Goal: Task Accomplishment & Management: Manage account settings

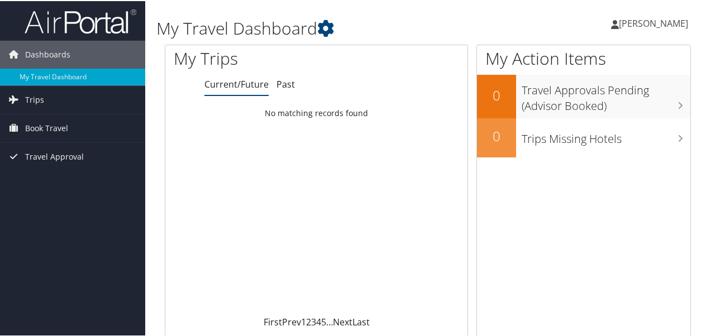
click at [633, 20] on span "[PERSON_NAME]" at bounding box center [653, 22] width 69 height 12
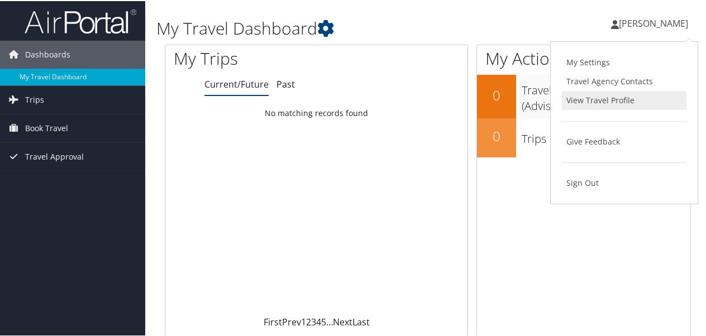
click at [601, 95] on link "View Travel Profile" at bounding box center [624, 99] width 125 height 19
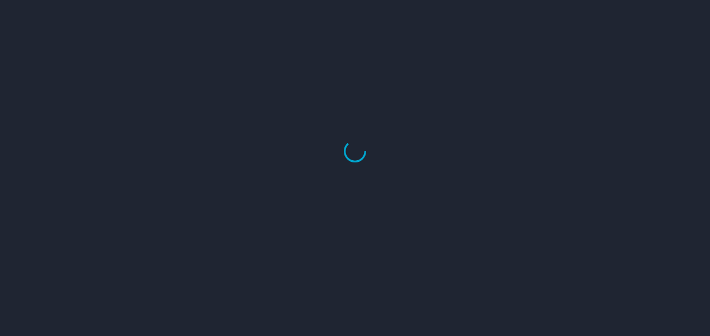
select select "US"
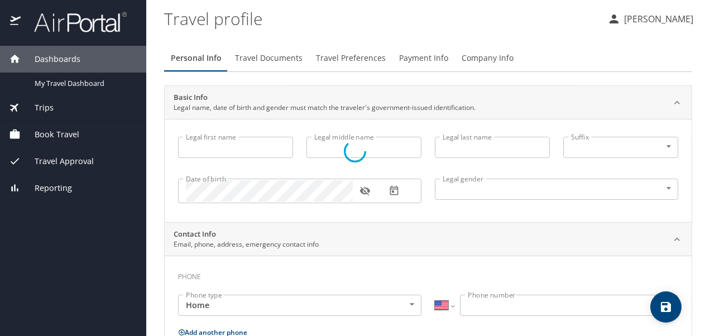
type input "PEGGY"
type input "R"
type input "SAMMONS"
type input "Female"
type input "Thomas"
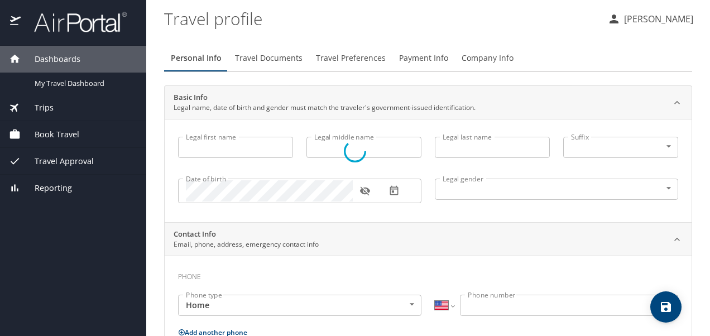
type input "Sammons"
type input "(337) 280-2924"
type input "United States of America"
type input "Louisiana"
type input "United States of America"
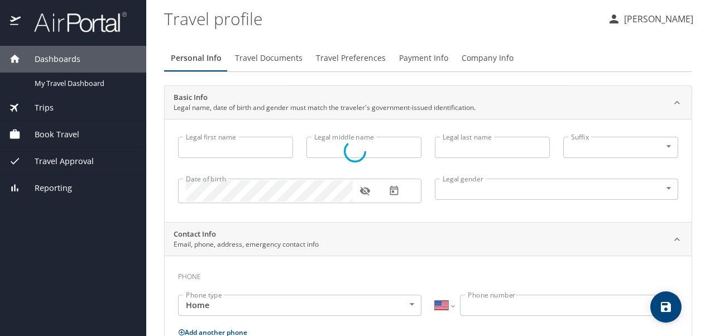
type input "United States of America"
type input "Louisiana"
select select "US"
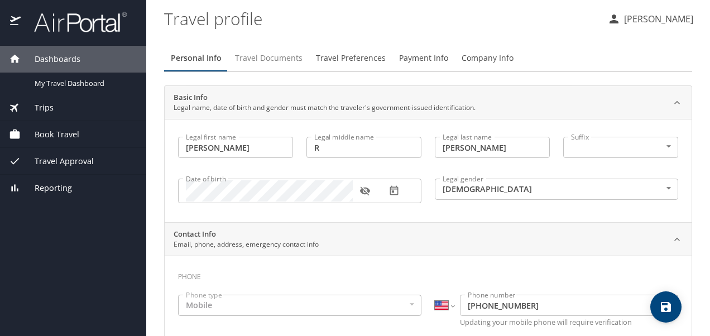
click at [283, 59] on span "Travel Documents" at bounding box center [269, 58] width 68 height 14
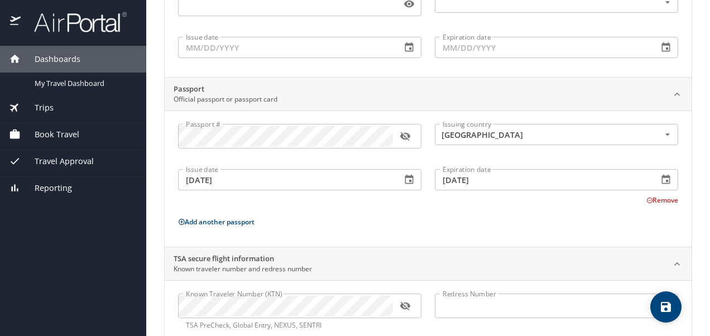
scroll to position [168, 0]
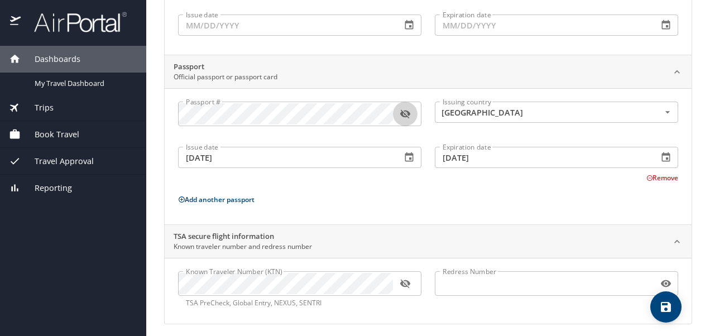
click at [408, 113] on icon "button" at bounding box center [405, 113] width 11 height 11
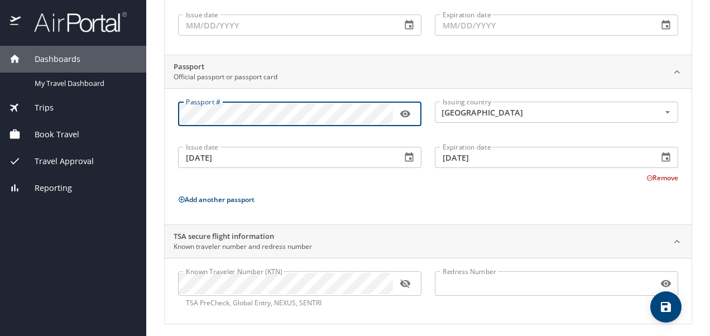
click at [458, 199] on p "Add another passport" at bounding box center [428, 200] width 500 height 14
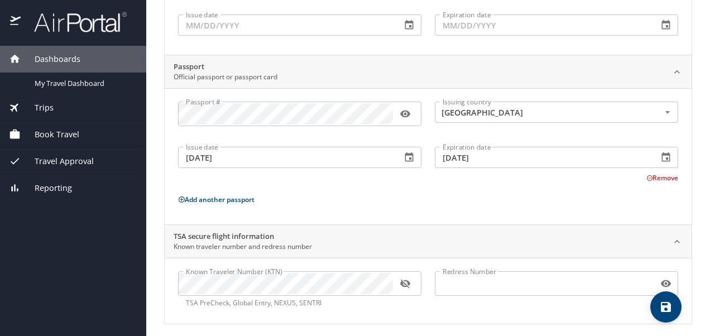
click at [405, 159] on icon "button" at bounding box center [409, 156] width 8 height 9
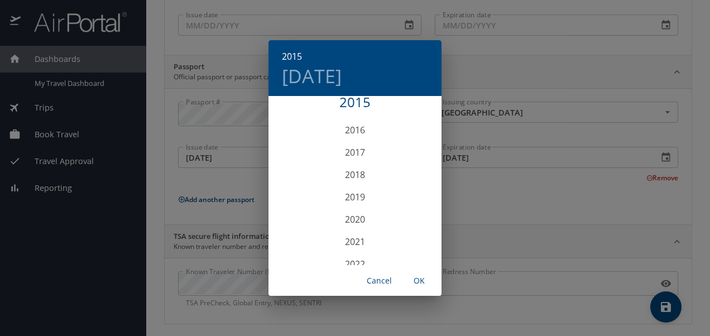
scroll to position [2691, 0]
click at [368, 221] on div "2024" at bounding box center [355, 220] width 173 height 22
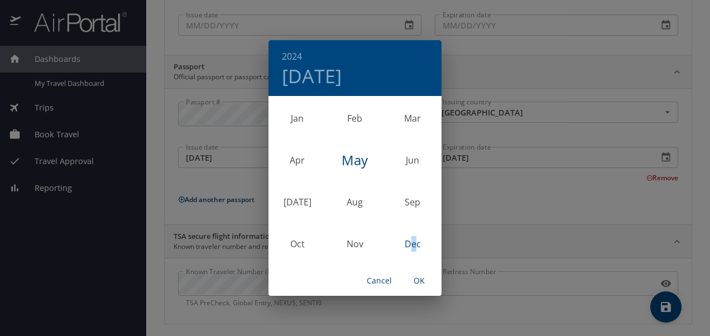
click at [414, 241] on div "Dec" at bounding box center [413, 244] width 58 height 42
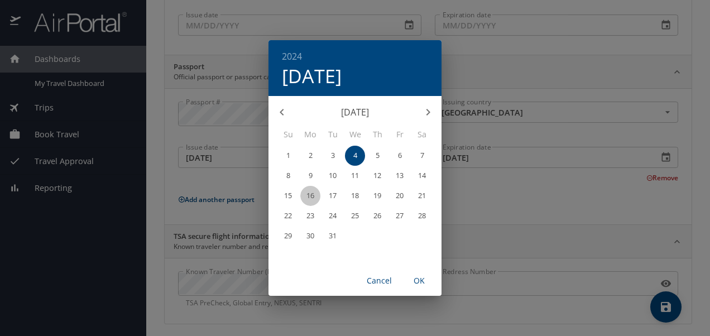
click at [310, 197] on p "16" at bounding box center [311, 195] width 8 height 7
click at [422, 278] on span "OK" at bounding box center [419, 281] width 27 height 14
type input "[DATE]"
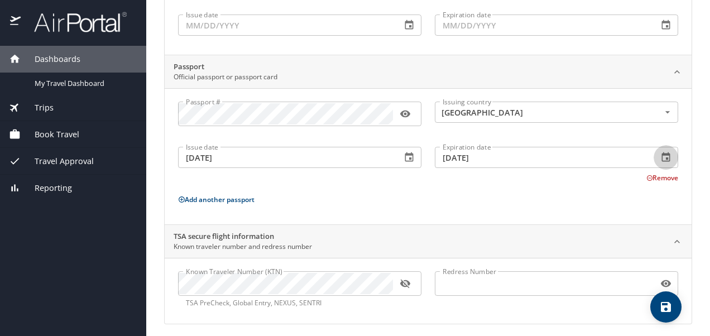
click at [661, 157] on icon "button" at bounding box center [666, 157] width 11 height 11
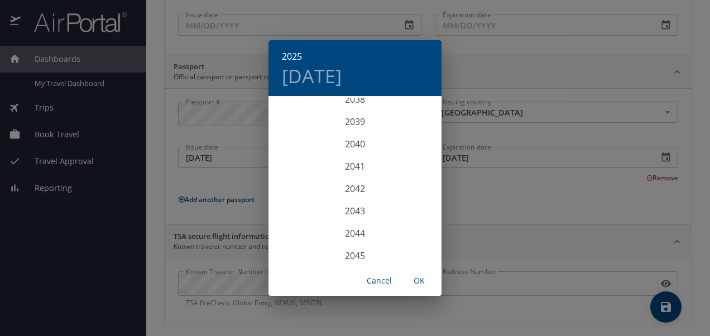
scroll to position [3040, 0]
click at [376, 118] on div "2035" at bounding box center [355, 118] width 173 height 22
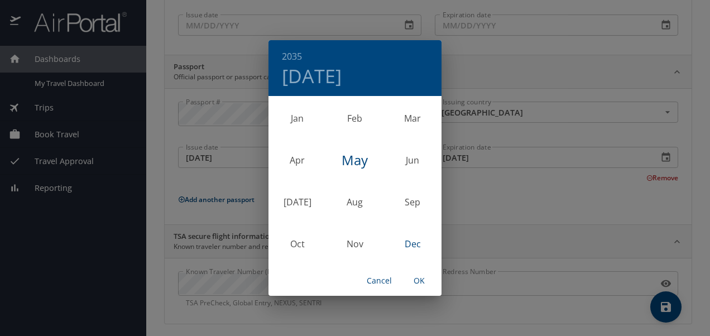
click at [410, 245] on div "Dec" at bounding box center [413, 244] width 58 height 42
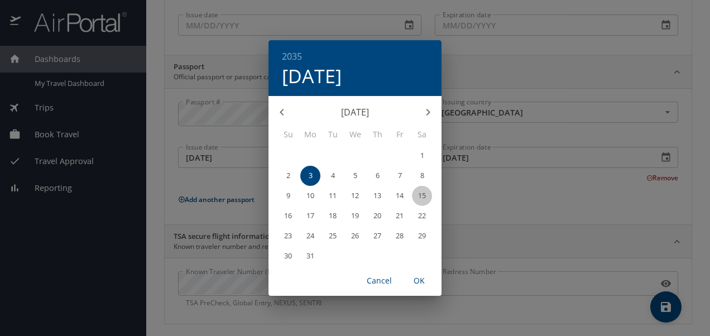
click at [422, 195] on p "15" at bounding box center [422, 195] width 8 height 7
click at [419, 283] on span "OK" at bounding box center [419, 281] width 27 height 14
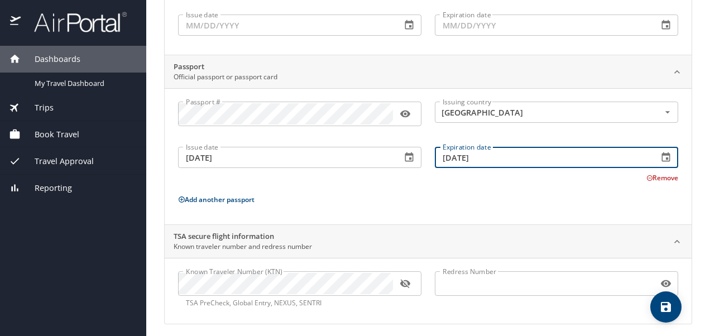
click at [508, 157] on input "12/15/2035" at bounding box center [542, 157] width 214 height 21
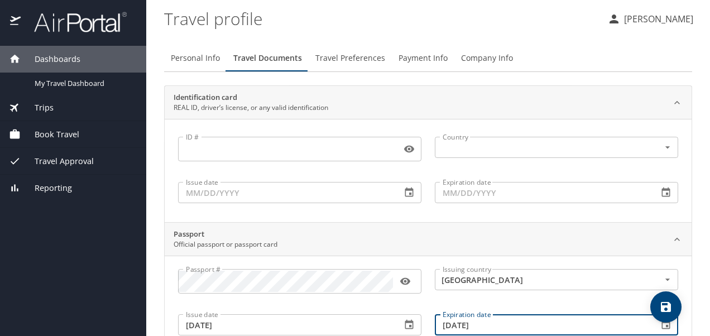
scroll to position [172, 0]
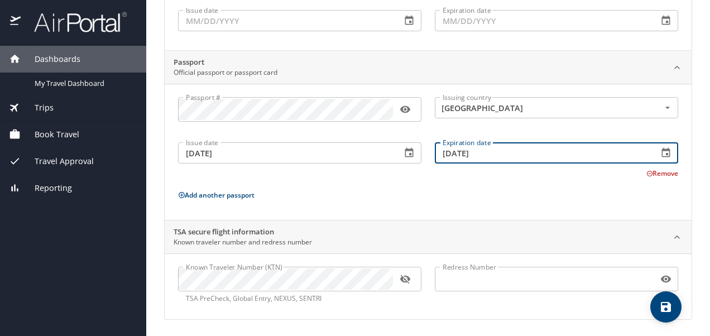
type input "[DATE]"
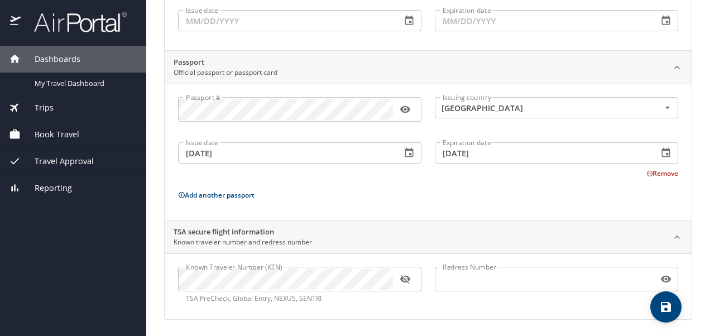
click at [654, 172] on button "Remove" at bounding box center [663, 173] width 32 height 9
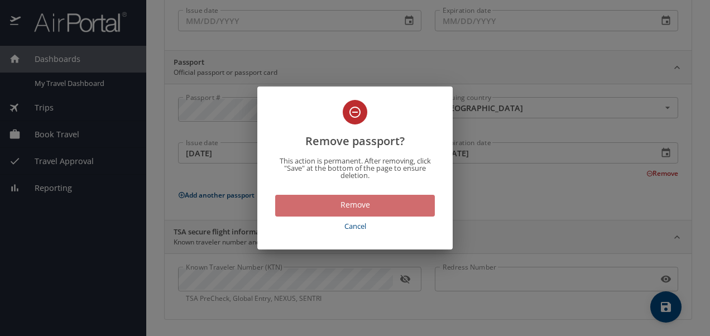
click at [358, 208] on span "Remove" at bounding box center [355, 205] width 142 height 14
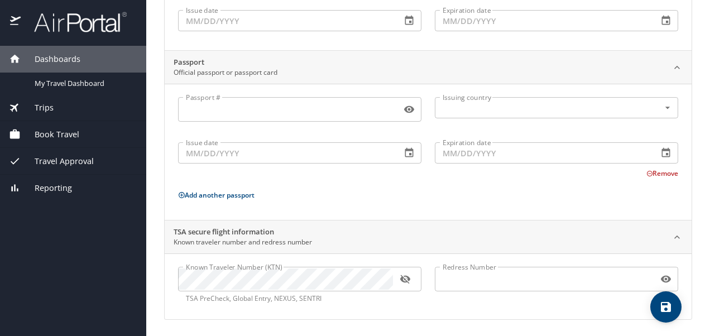
scroll to position [0, 0]
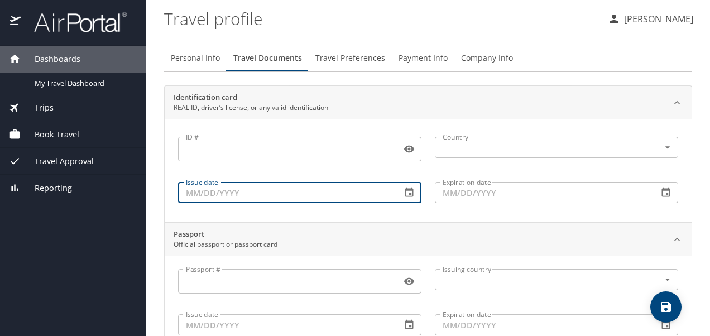
click at [280, 200] on input "Issue date" at bounding box center [285, 192] width 214 height 21
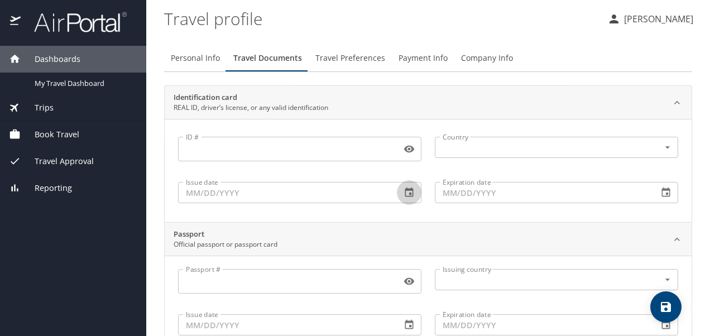
click at [405, 191] on icon "button" at bounding box center [409, 192] width 11 height 11
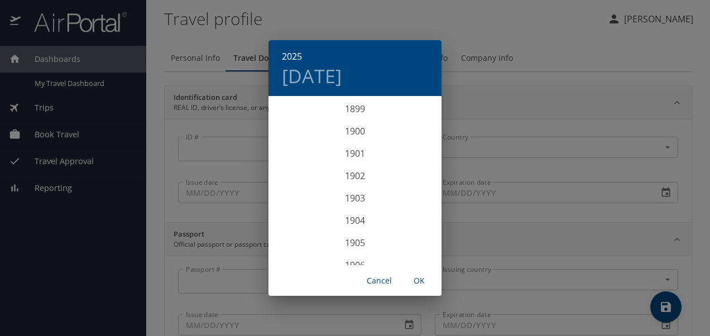
scroll to position [2747, 0]
click at [611, 241] on div "2025 Mon, Sep 8 1899 1900 1901 1902 1903 1904 1905 1906 1907 1908 1909 1910 191…" at bounding box center [355, 168] width 710 height 336
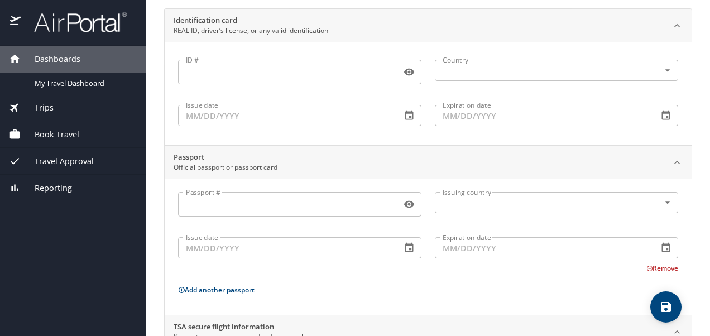
scroll to position [112, 0]
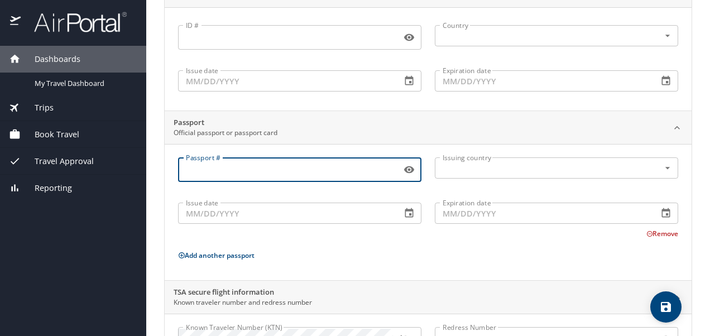
click at [265, 173] on input "Passport #" at bounding box center [287, 169] width 219 height 21
type input "A53259818"
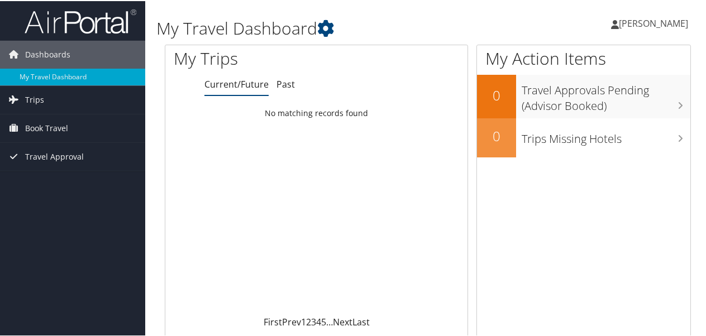
click at [633, 21] on span "[PERSON_NAME]" at bounding box center [653, 22] width 69 height 12
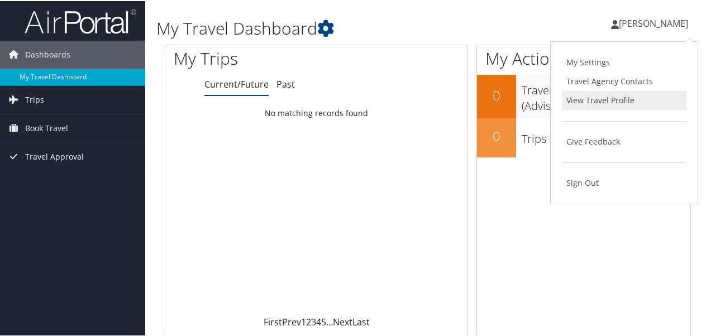
click at [605, 94] on link "View Travel Profile" at bounding box center [624, 99] width 125 height 19
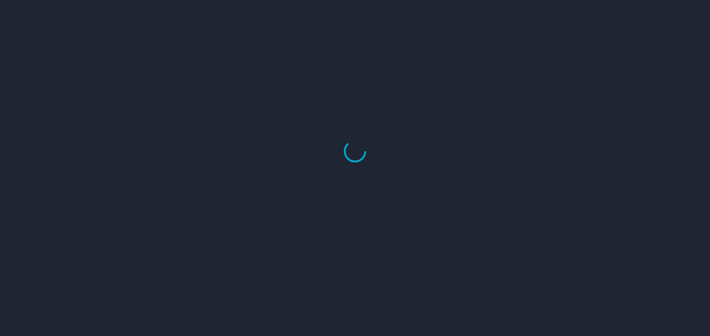
select select "US"
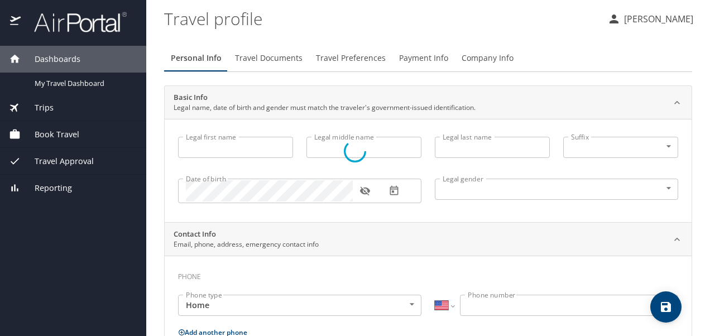
type input "[PERSON_NAME]"
type input "R"
type input "[PERSON_NAME]"
type input "[DEMOGRAPHIC_DATA]"
type input "[PERSON_NAME]"
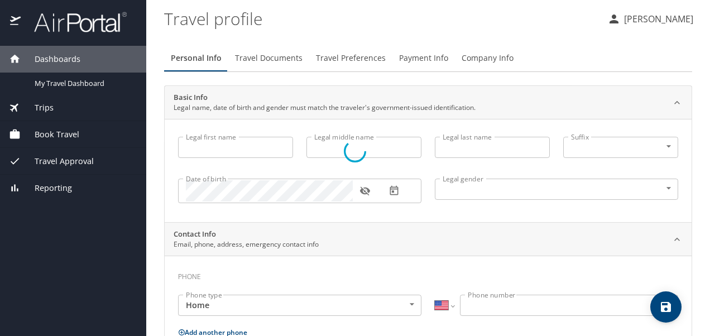
type input "[PERSON_NAME]"
type input "[PHONE_NUMBER]"
type input "[GEOGRAPHIC_DATA]"
type input "[US_STATE]"
type input "[GEOGRAPHIC_DATA]"
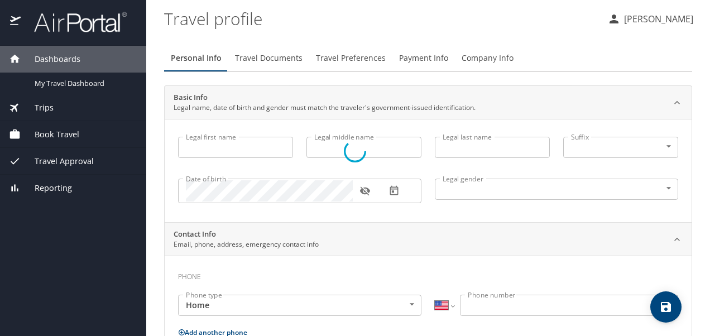
type input "[GEOGRAPHIC_DATA]"
type input "[US_STATE]"
select select "US"
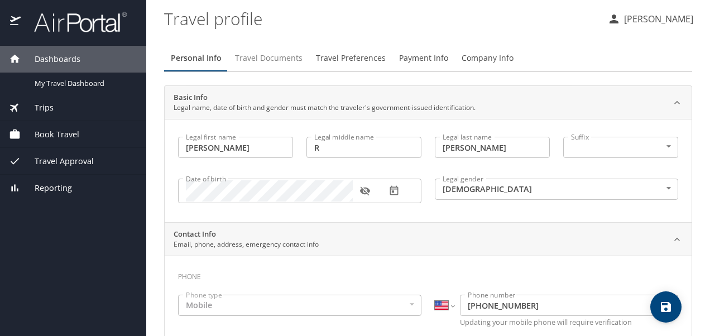
click at [283, 59] on span "Travel Documents" at bounding box center [269, 58] width 68 height 14
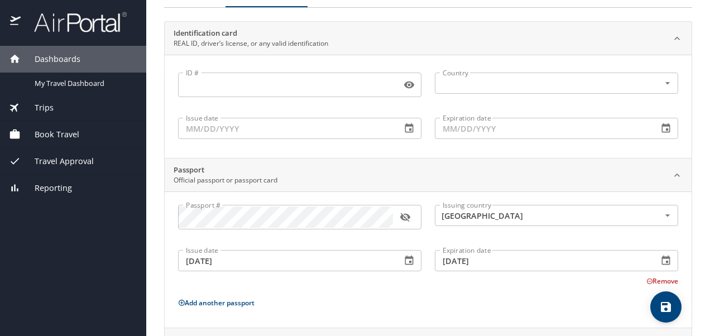
scroll to position [168, 0]
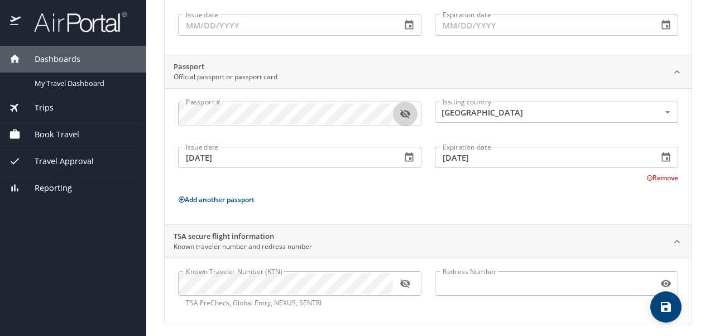
click at [407, 114] on icon "button" at bounding box center [405, 113] width 11 height 11
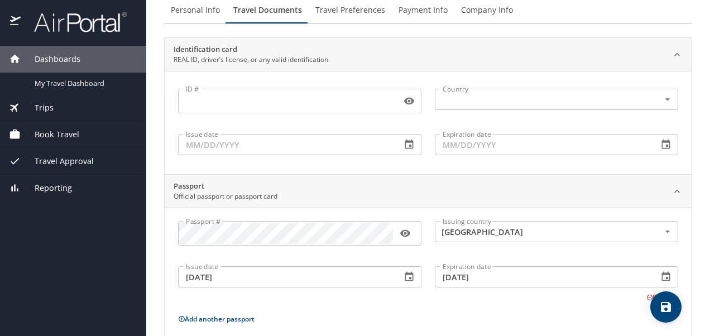
scroll to position [172, 0]
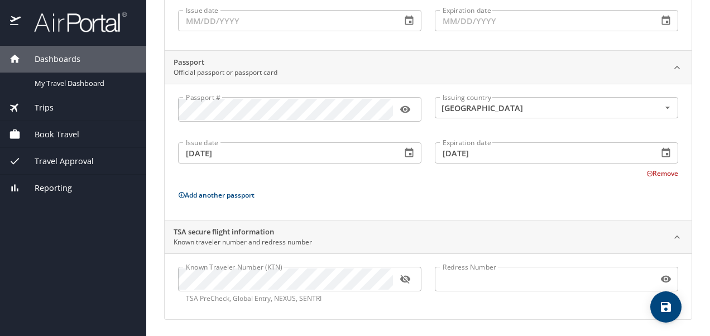
click at [651, 170] on button "Remove" at bounding box center [663, 173] width 32 height 9
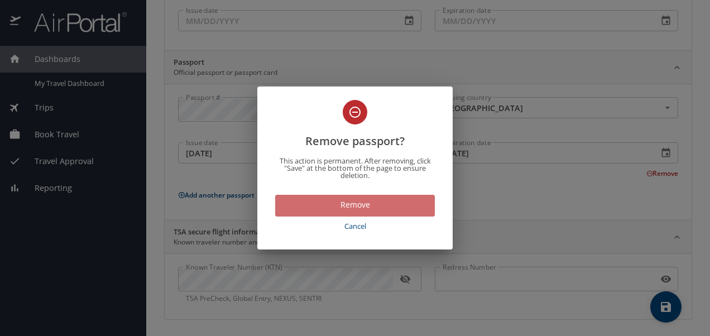
click at [380, 200] on span "Remove" at bounding box center [355, 205] width 142 height 14
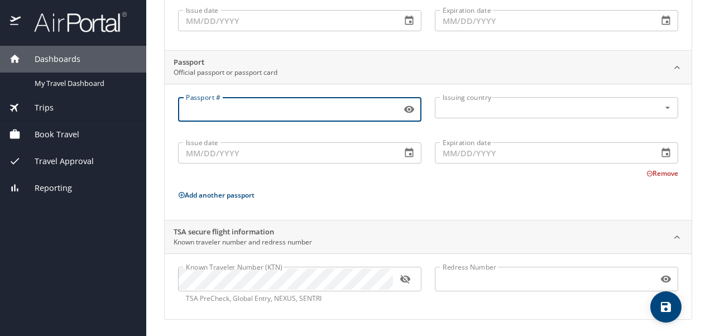
click at [302, 110] on input "Passport #" at bounding box center [287, 109] width 219 height 21
type input "A53259818"
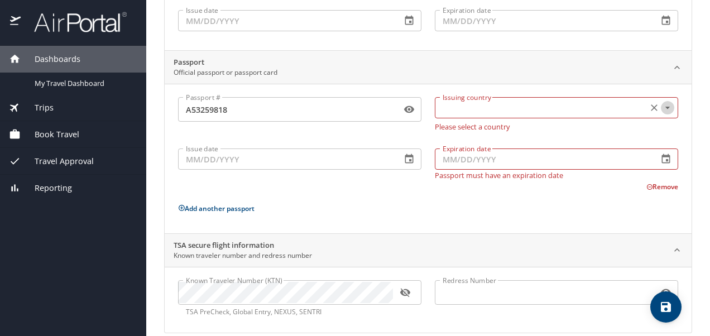
click at [662, 105] on icon "Open" at bounding box center [667, 107] width 11 height 11
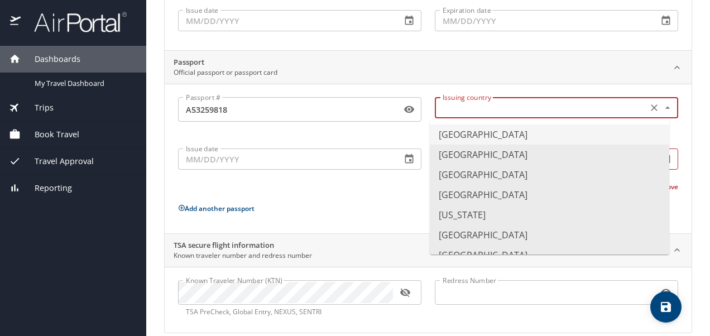
click at [633, 131] on li "[GEOGRAPHIC_DATA]" at bounding box center [550, 135] width 240 height 20
type input "[GEOGRAPHIC_DATA]"
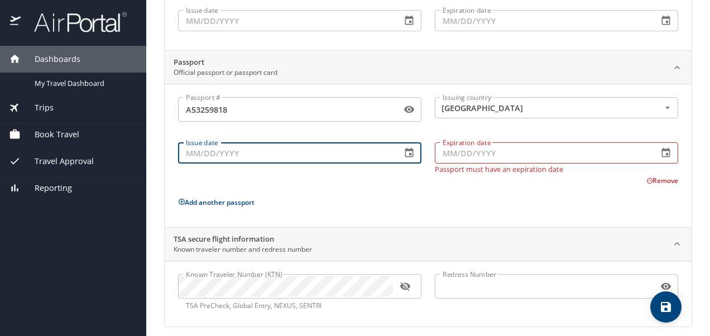
click at [275, 156] on input "Issue date" at bounding box center [285, 152] width 214 height 21
type input "[DATE]"
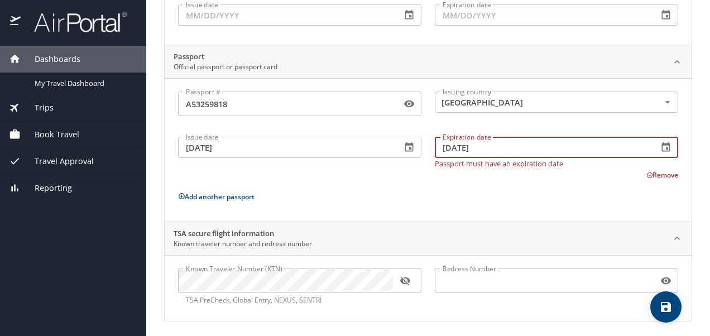
scroll to position [179, 0]
type input "[DATE]"
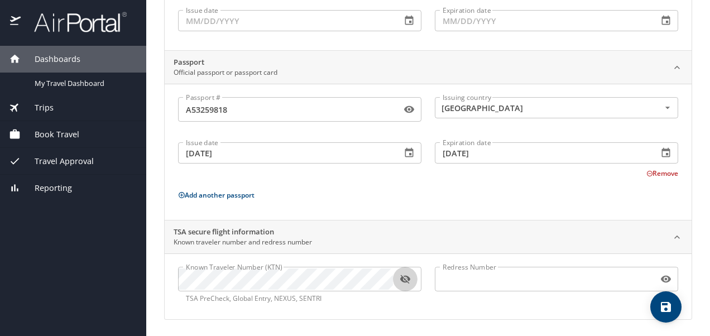
click at [406, 278] on icon "button" at bounding box center [405, 279] width 11 height 11
click at [689, 199] on main "Travel profile [PERSON_NAME] Personal Info Travel Documents Travel Preferences …" at bounding box center [428, 168] width 564 height 336
click at [649, 170] on button "Remove" at bounding box center [663, 173] width 32 height 9
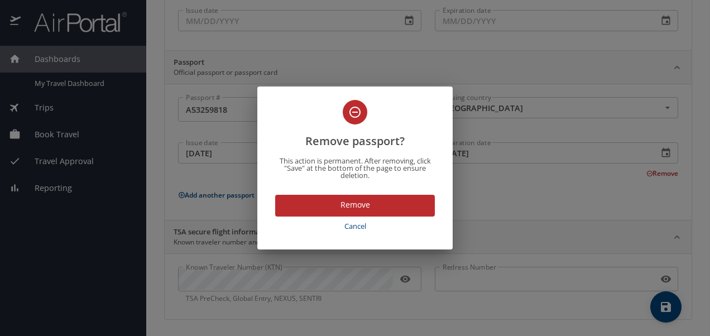
click at [362, 205] on span "Remove" at bounding box center [355, 205] width 142 height 14
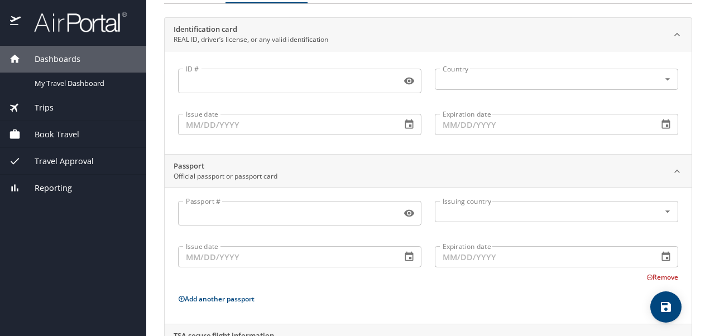
scroll to position [0, 0]
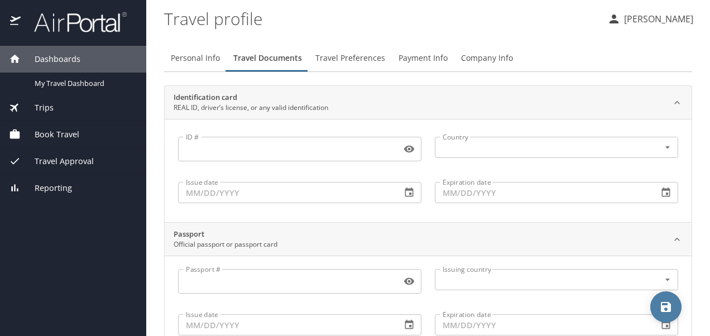
click at [671, 307] on icon "save" at bounding box center [665, 306] width 13 height 13
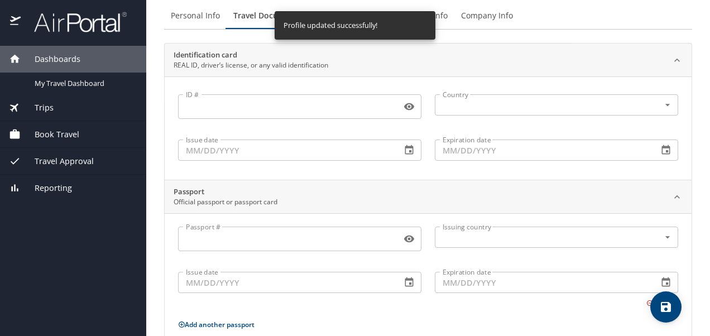
scroll to position [112, 0]
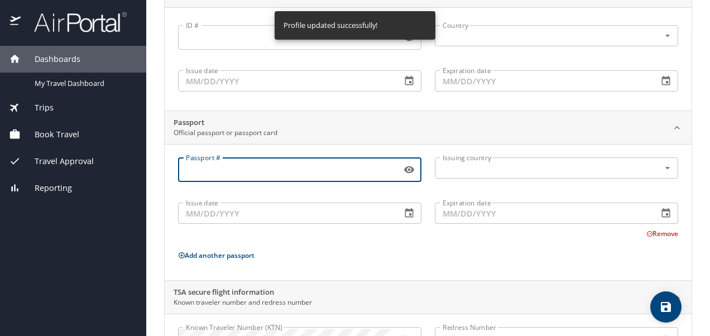
click at [257, 172] on input "Passport #" at bounding box center [287, 169] width 219 height 21
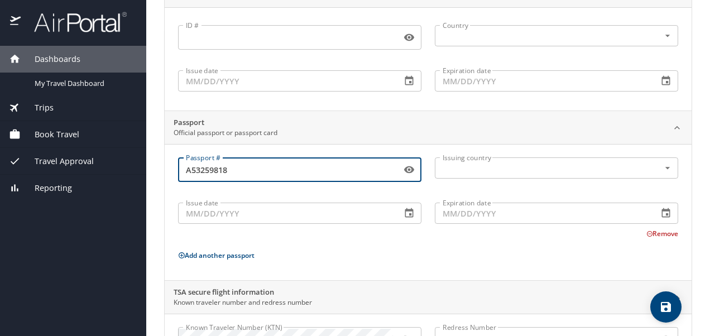
type input "A53259818"
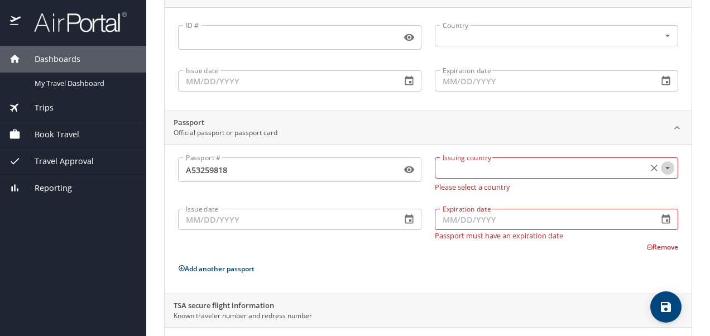
click at [662, 166] on icon "Open" at bounding box center [667, 167] width 11 height 11
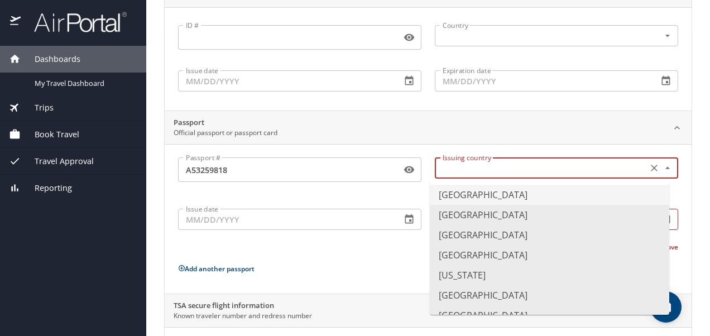
click at [552, 194] on li "[GEOGRAPHIC_DATA]" at bounding box center [550, 195] width 240 height 20
type input "[GEOGRAPHIC_DATA]"
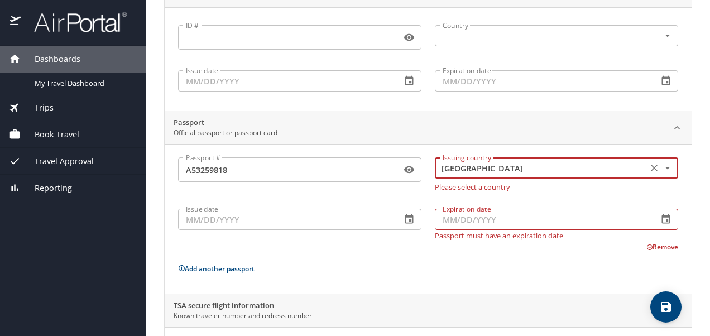
click at [332, 222] on input "Issue date" at bounding box center [285, 219] width 214 height 21
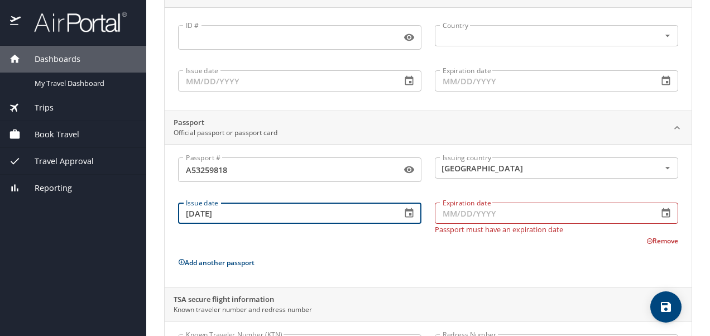
type input "[DATE]"
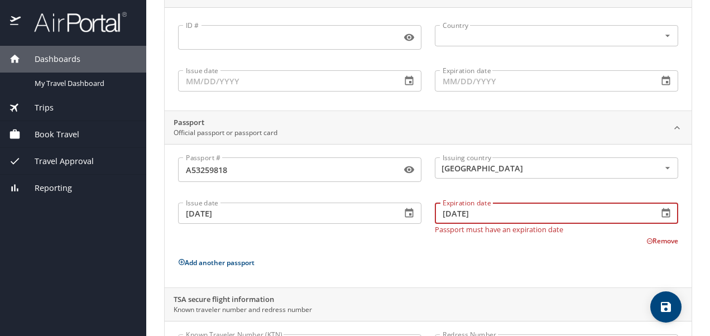
type input "[DATE]"
click at [449, 248] on div "Passport # [PASSPORT] Passport # Issuing country [GEOGRAPHIC_DATA] Issuing coun…" at bounding box center [428, 217] width 500 height 121
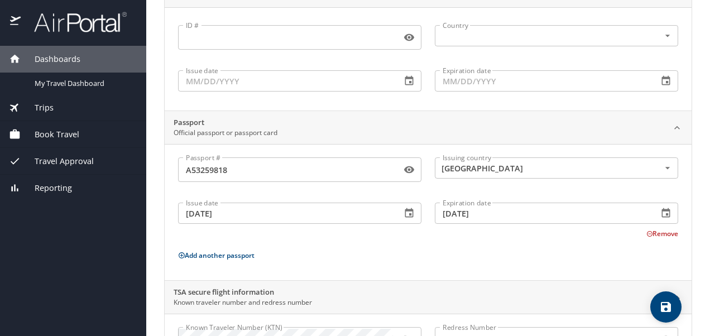
scroll to position [172, 0]
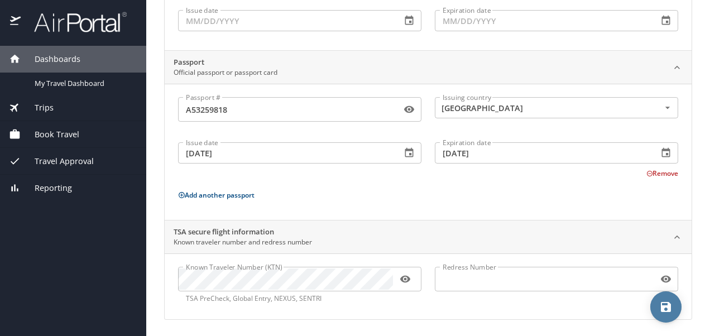
click at [664, 304] on icon "save" at bounding box center [665, 306] width 13 height 13
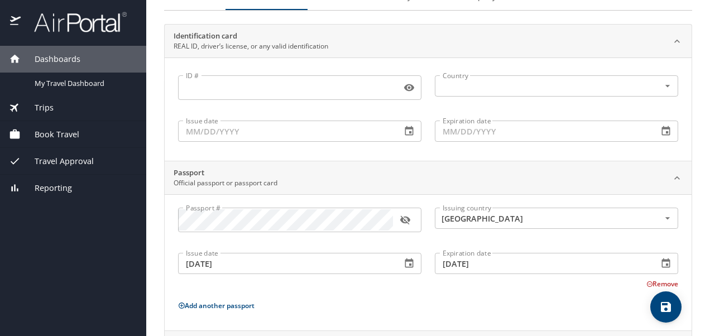
scroll to position [0, 0]
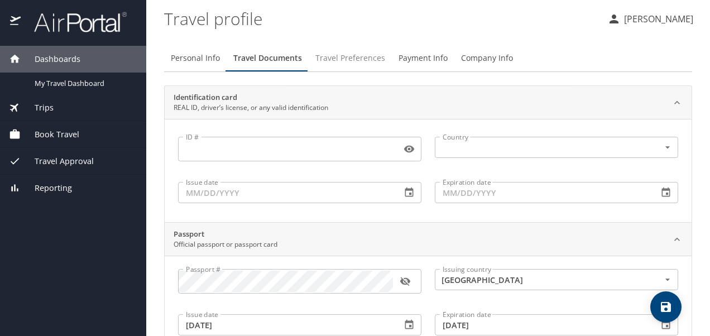
click at [362, 60] on span "Travel Preferences" at bounding box center [350, 58] width 70 height 14
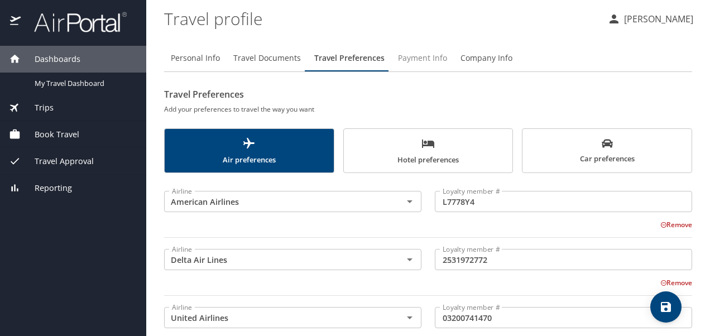
click at [434, 56] on span "Payment Info" at bounding box center [422, 58] width 49 height 14
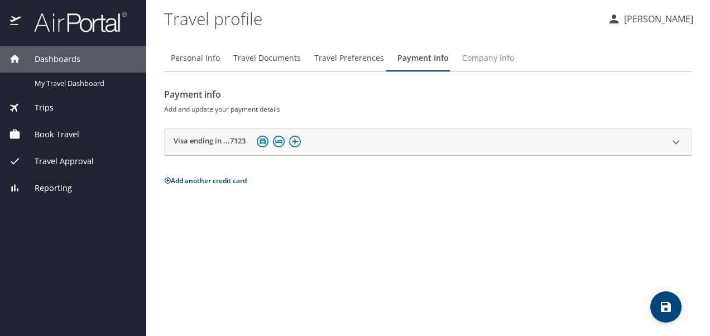
click at [488, 57] on span "Company Info" at bounding box center [488, 58] width 52 height 14
